Goal: Task Accomplishment & Management: Manage account settings

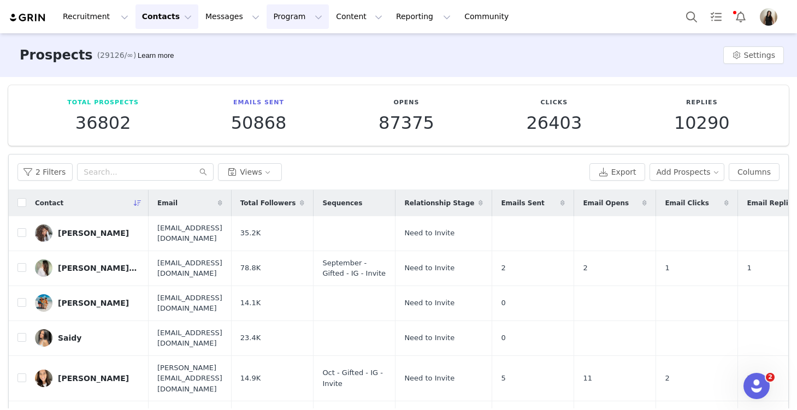
click at [277, 21] on button "Program Program" at bounding box center [298, 16] width 62 height 25
click at [283, 53] on p "Activations" at bounding box center [280, 48] width 42 height 11
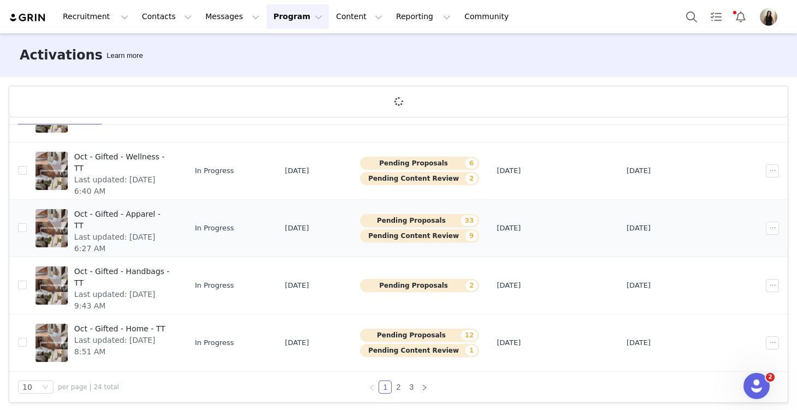
scroll to position [40, 0]
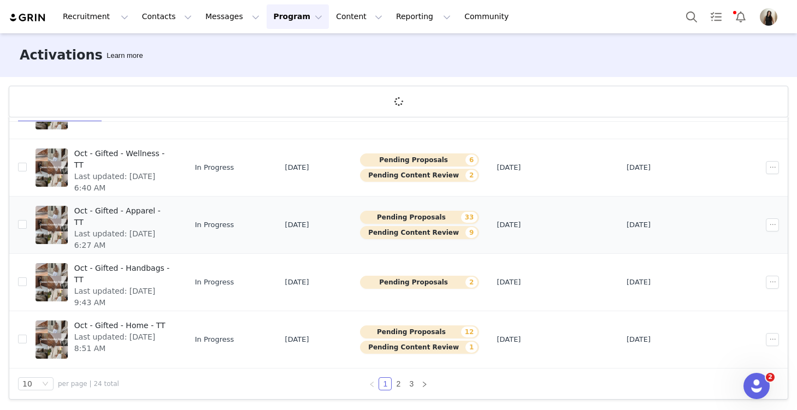
click at [143, 228] on span "Last updated: Sep 22, 2025 6:27 AM" at bounding box center [122, 239] width 97 height 23
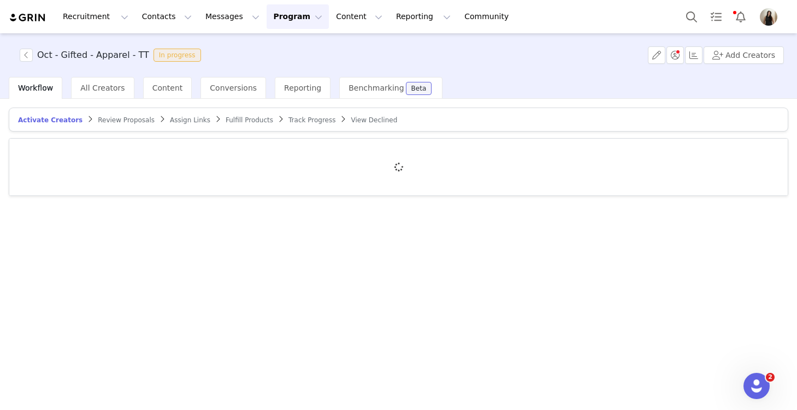
click at [136, 119] on span "Review Proposals" at bounding box center [126, 120] width 57 height 8
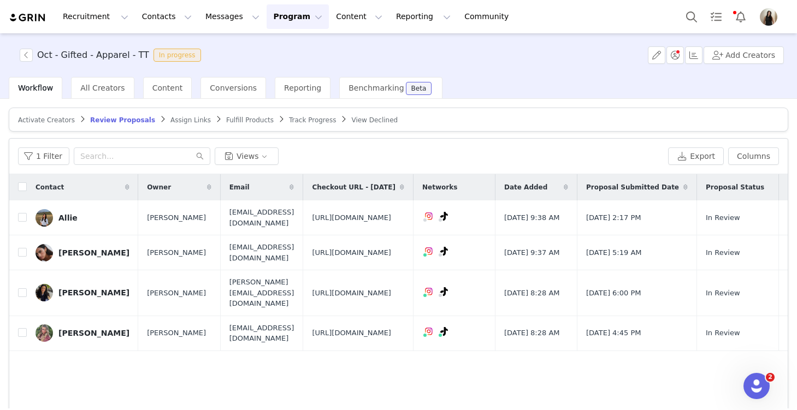
scroll to position [66, 0]
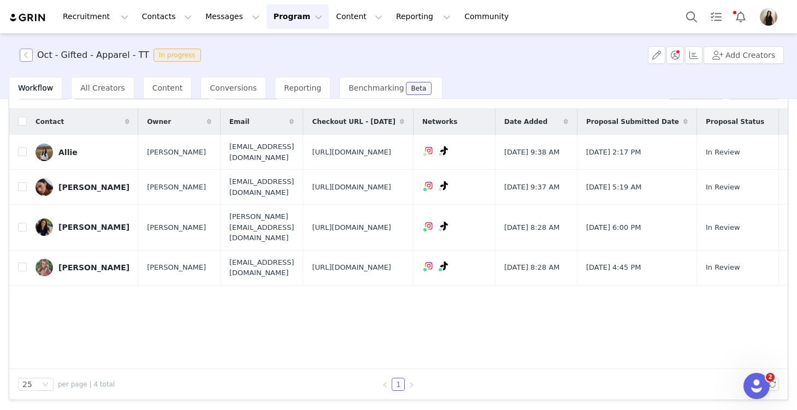
click at [25, 53] on button "button" at bounding box center [26, 55] width 13 height 13
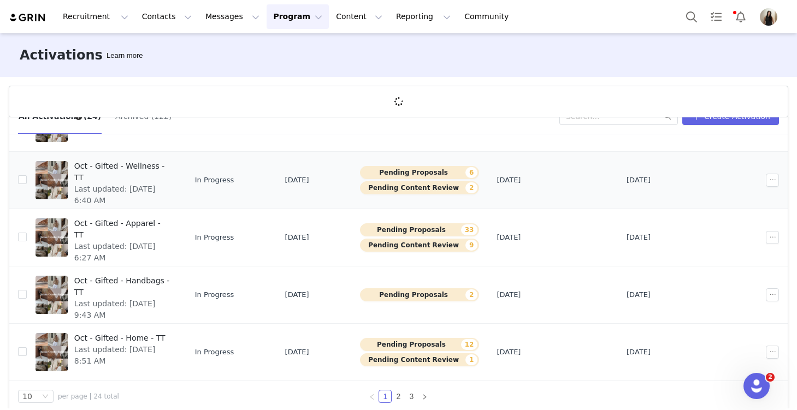
scroll to position [40, 0]
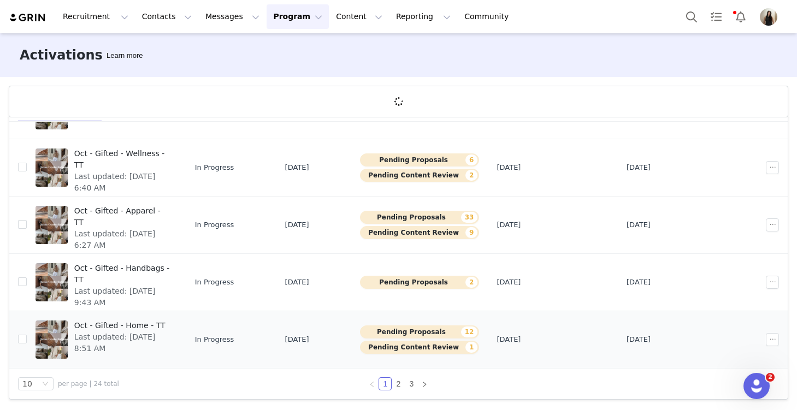
click at [143, 339] on span "Last updated: Sep 23, 2025 8:51 AM" at bounding box center [122, 343] width 97 height 23
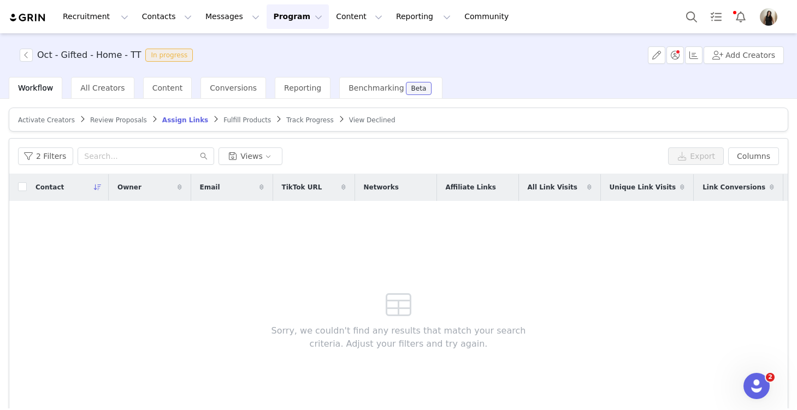
click at [126, 122] on span "Review Proposals" at bounding box center [118, 120] width 57 height 8
click at [27, 57] on button "button" at bounding box center [26, 55] width 13 height 13
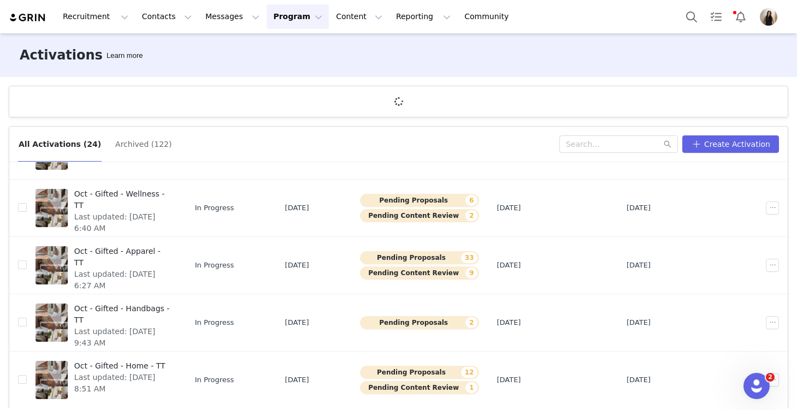
scroll to position [40, 0]
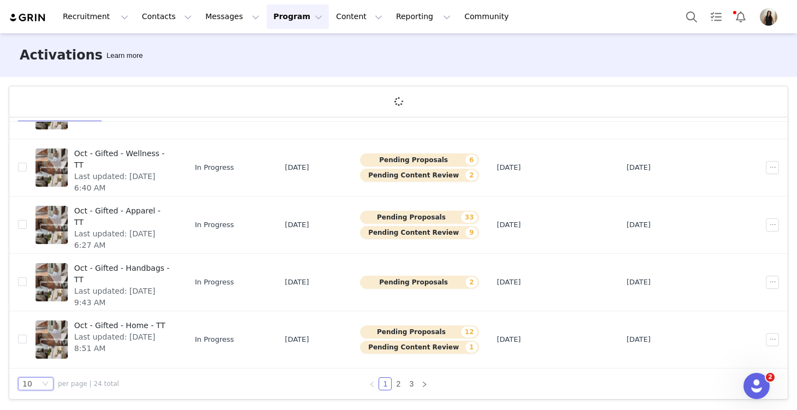
click at [45, 384] on icon "icon: down" at bounding box center [45, 384] width 7 height 7
click at [38, 349] on li "25" at bounding box center [36, 346] width 36 height 17
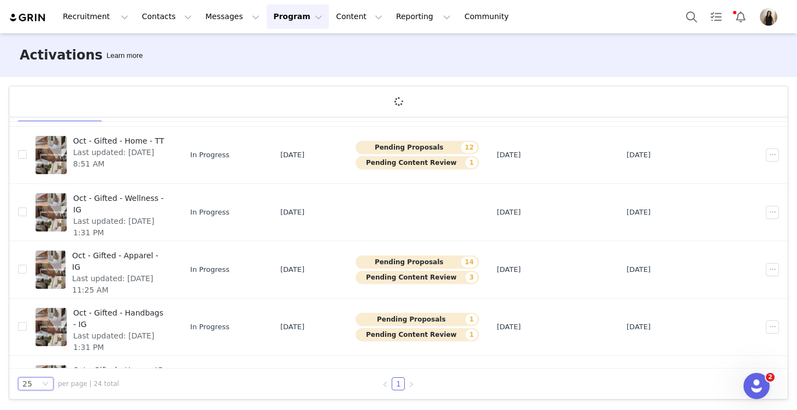
scroll to position [539, 0]
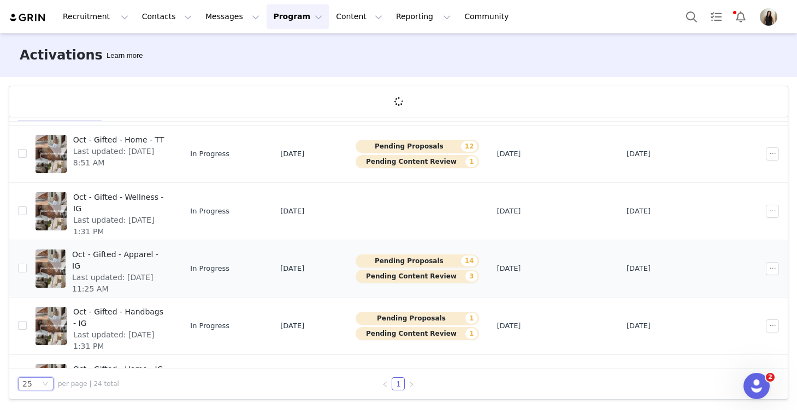
click at [166, 272] on span "Last updated: Sep 24, 2025 11:25 AM" at bounding box center [119, 283] width 94 height 23
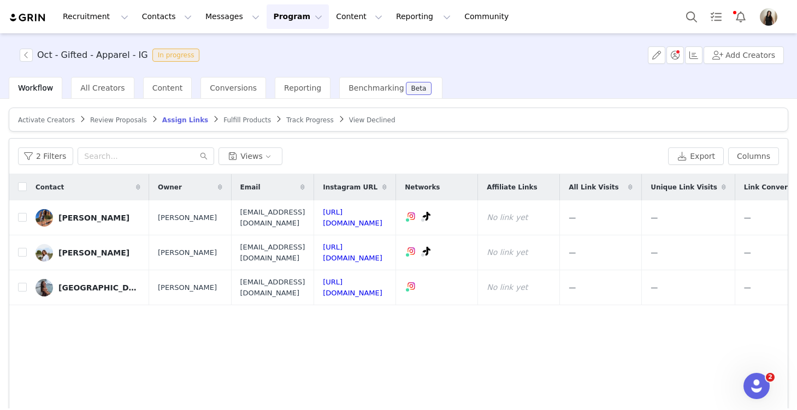
click at [123, 118] on span "Review Proposals" at bounding box center [118, 120] width 57 height 8
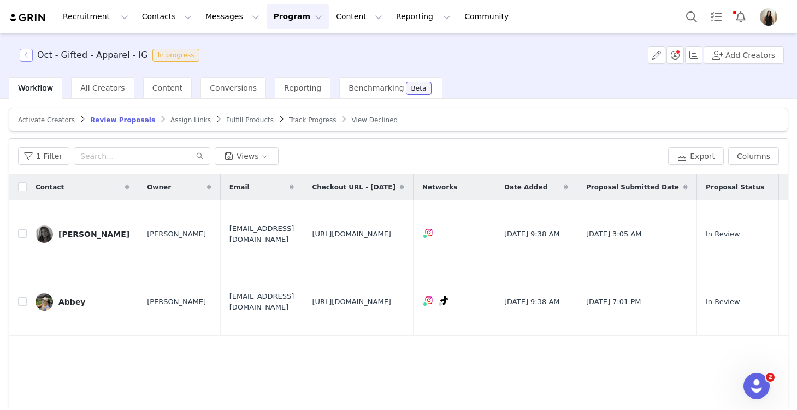
click at [26, 54] on button "button" at bounding box center [26, 55] width 13 height 13
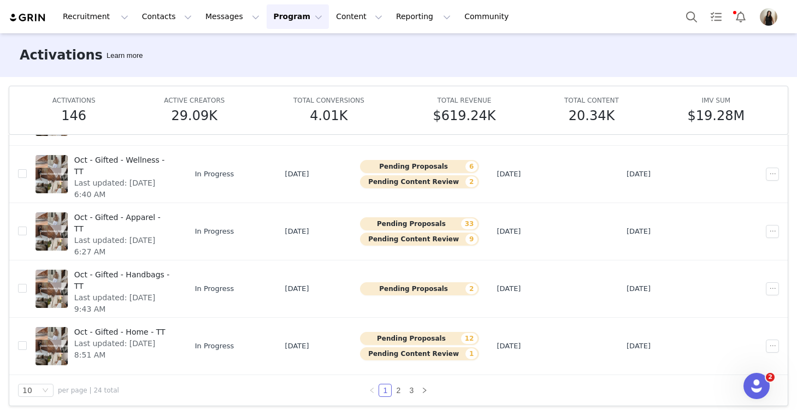
scroll to position [57, 0]
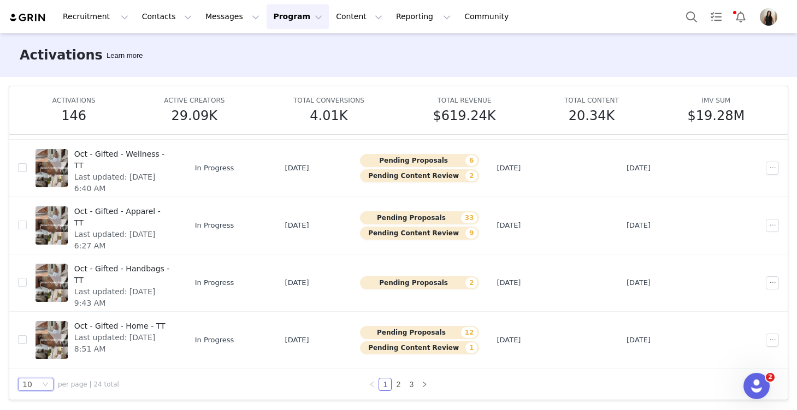
click at [34, 384] on div "10" at bounding box center [30, 385] width 17 height 12
click at [46, 347] on li "25" at bounding box center [36, 346] width 36 height 17
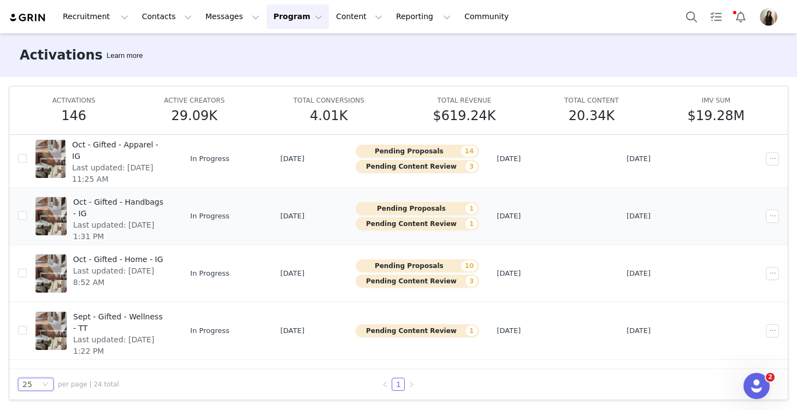
scroll to position [651, 0]
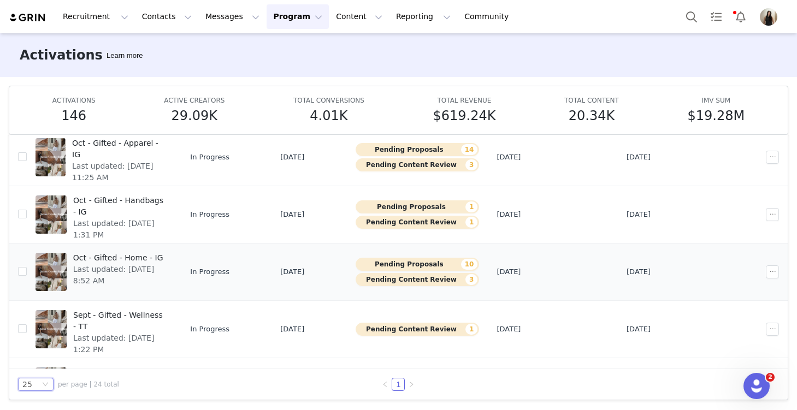
click at [151, 278] on div "Oct - Gifted - Home - IG Last updated: Sep 23, 2025 8:52 AM" at bounding box center [120, 272] width 107 height 44
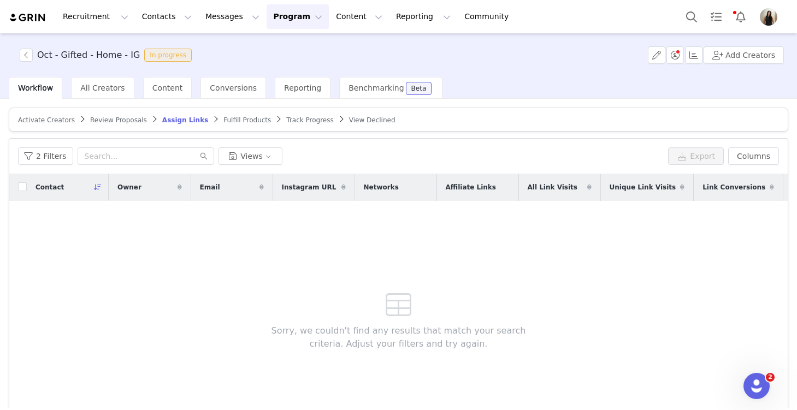
click at [132, 120] on span "Review Proposals" at bounding box center [118, 120] width 57 height 8
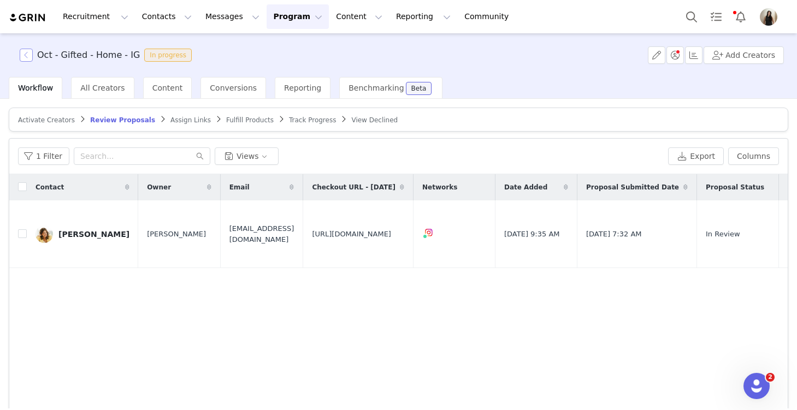
click at [27, 53] on button "button" at bounding box center [26, 55] width 13 height 13
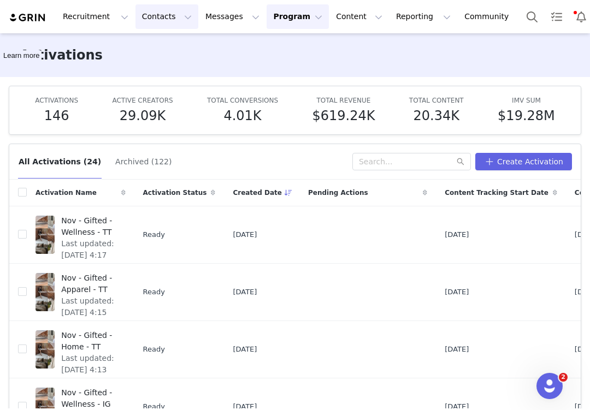
click at [155, 18] on button "Contacts Contacts" at bounding box center [167, 16] width 63 height 25
click at [168, 67] on p "Prospects" at bounding box center [155, 68] width 37 height 11
